Goal: Task Accomplishment & Management: Use online tool/utility

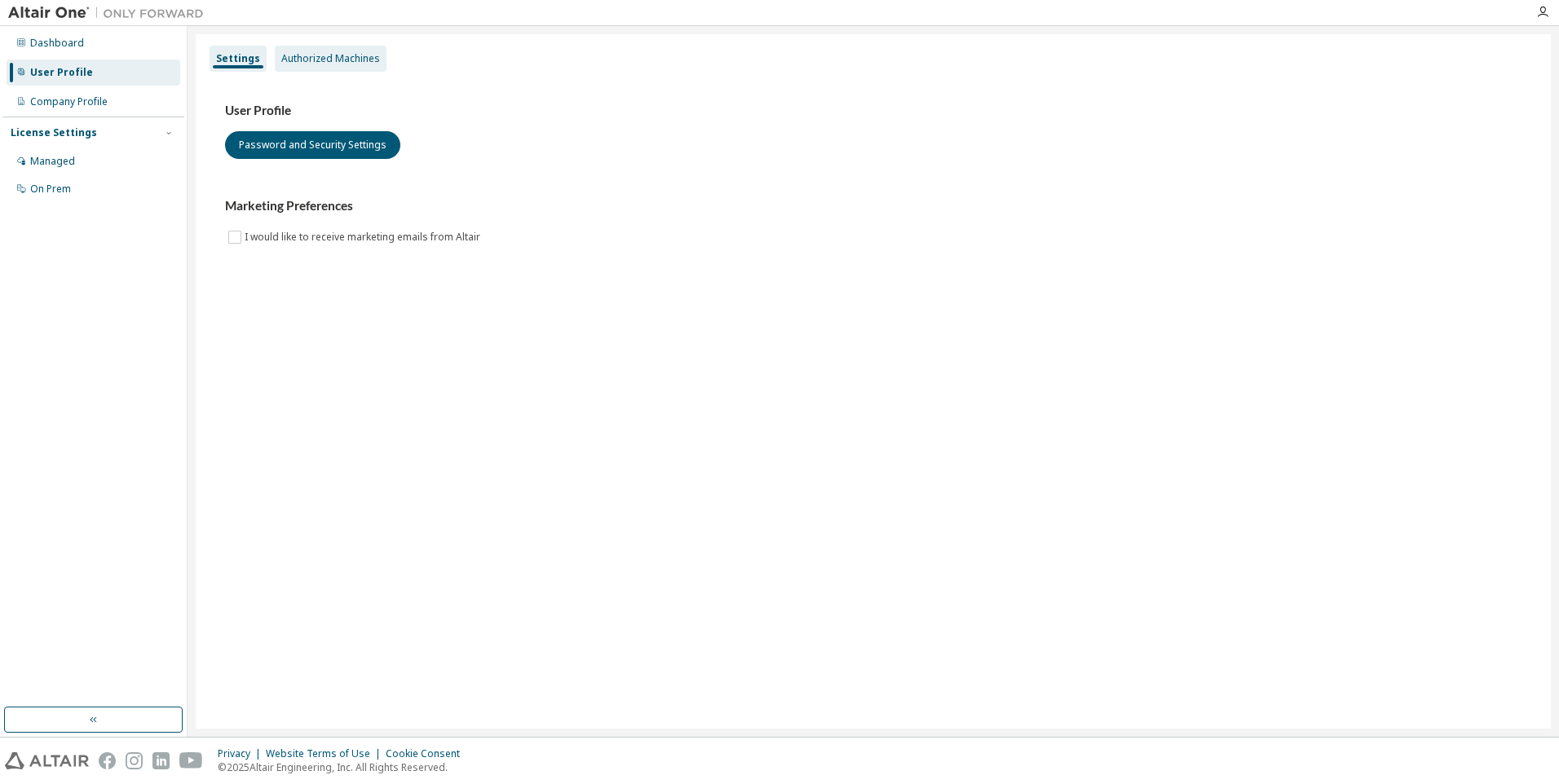
click at [348, 61] on div "Authorized Machines" at bounding box center [331, 58] width 99 height 13
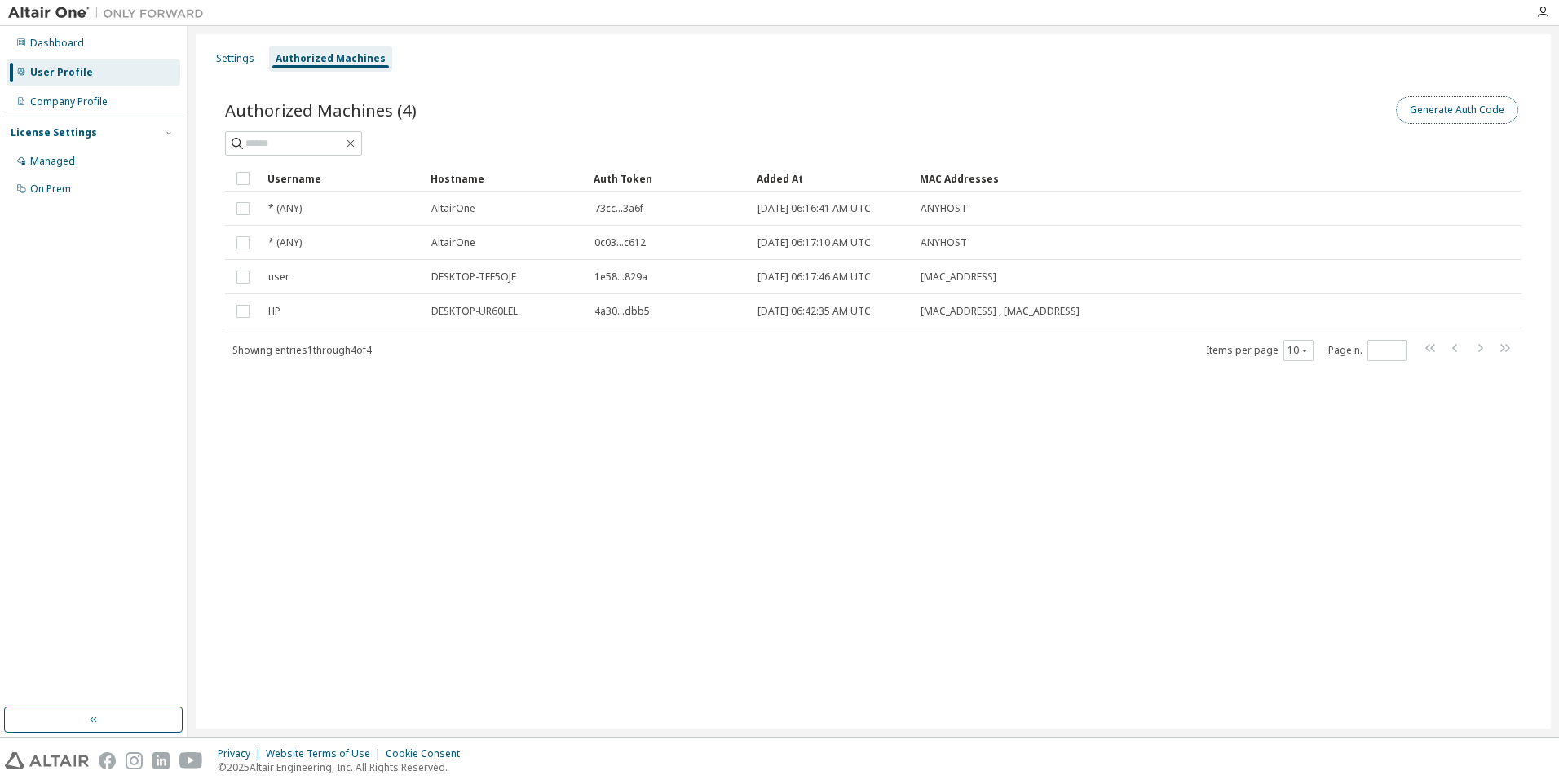
click at [1472, 109] on button "Generate Auth Code" at bounding box center [1456, 109] width 122 height 28
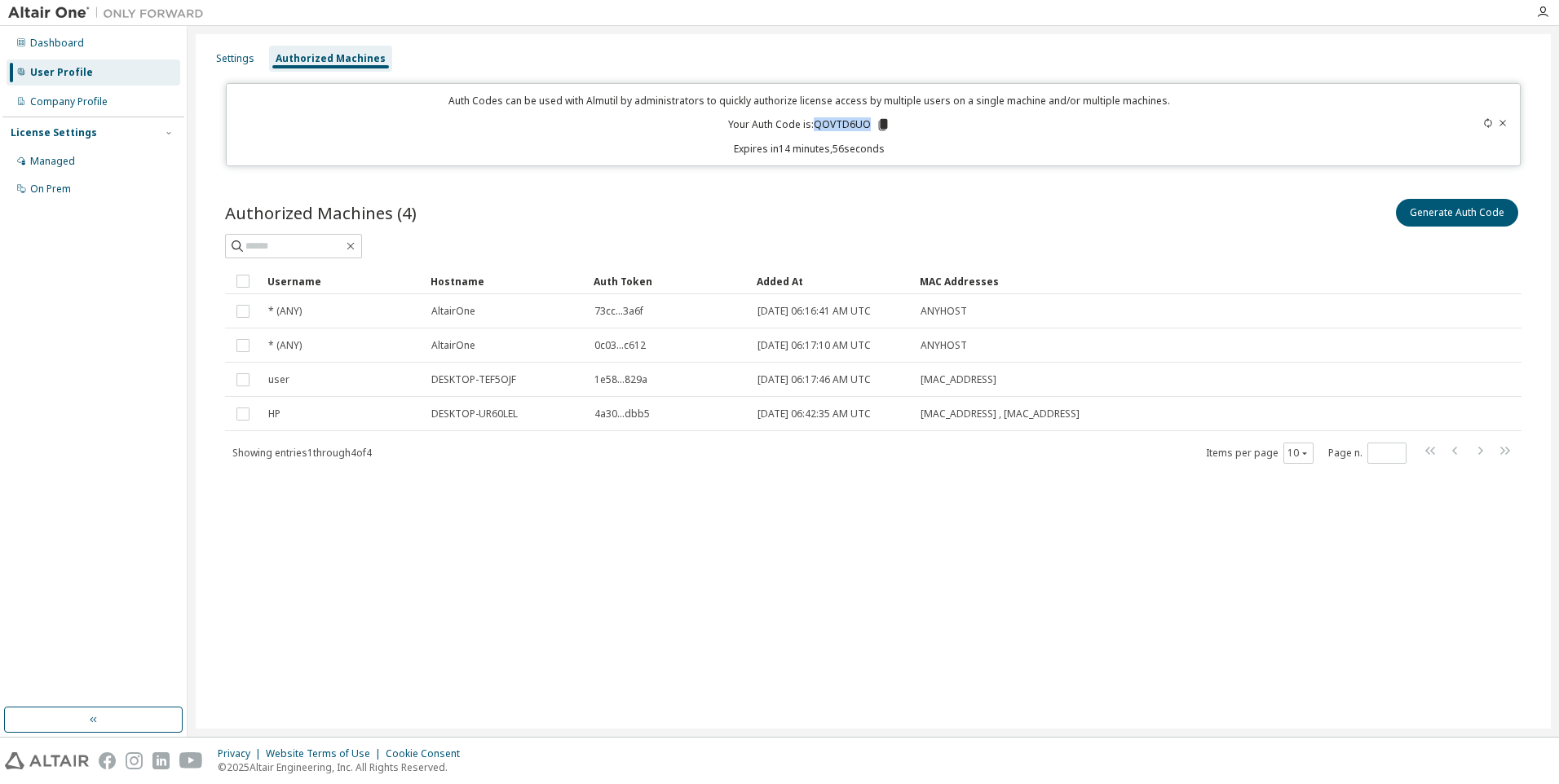
drag, startPoint x: 817, startPoint y: 127, endPoint x: 868, endPoint y: 128, distance: 51.0
click at [868, 128] on p "Your Auth Code is: QOVTD6UO" at bounding box center [809, 124] width 162 height 15
copy p "QOVTD6UO"
click at [1544, 13] on icon "button" at bounding box center [1542, 12] width 13 height 13
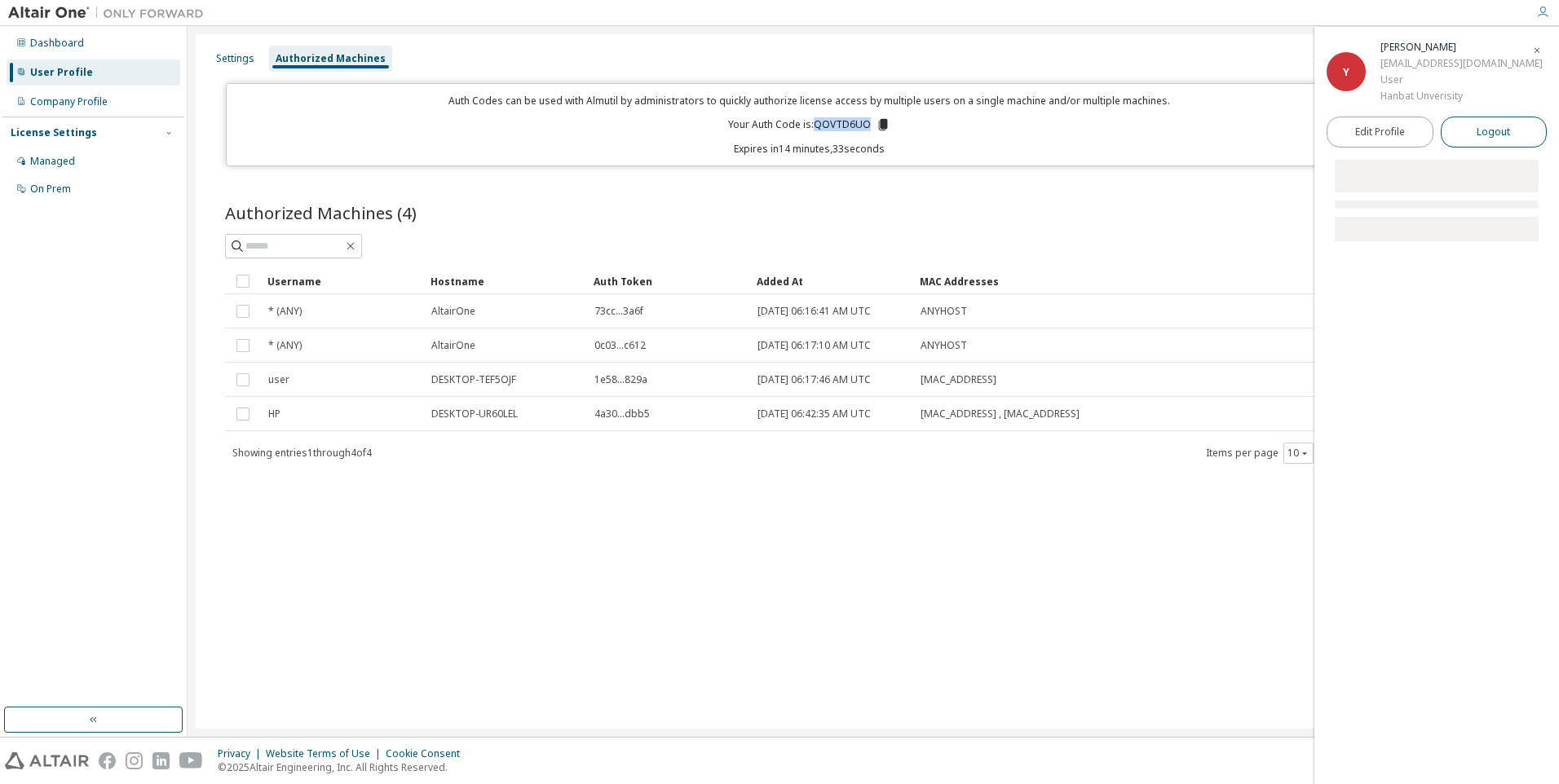
click at [1485, 134] on span "Logout" at bounding box center [1493, 131] width 34 height 16
